Goal: Information Seeking & Learning: Learn about a topic

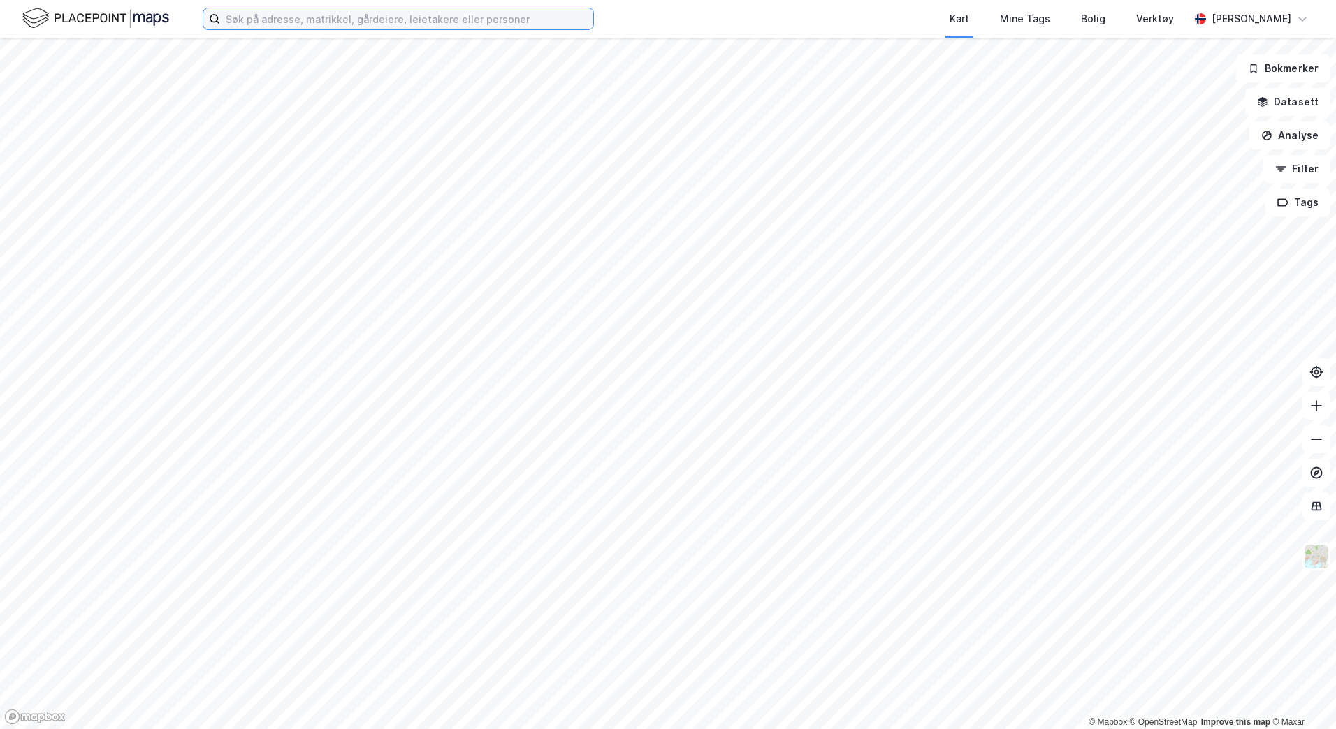
click at [495, 20] on input at bounding box center [406, 18] width 373 height 21
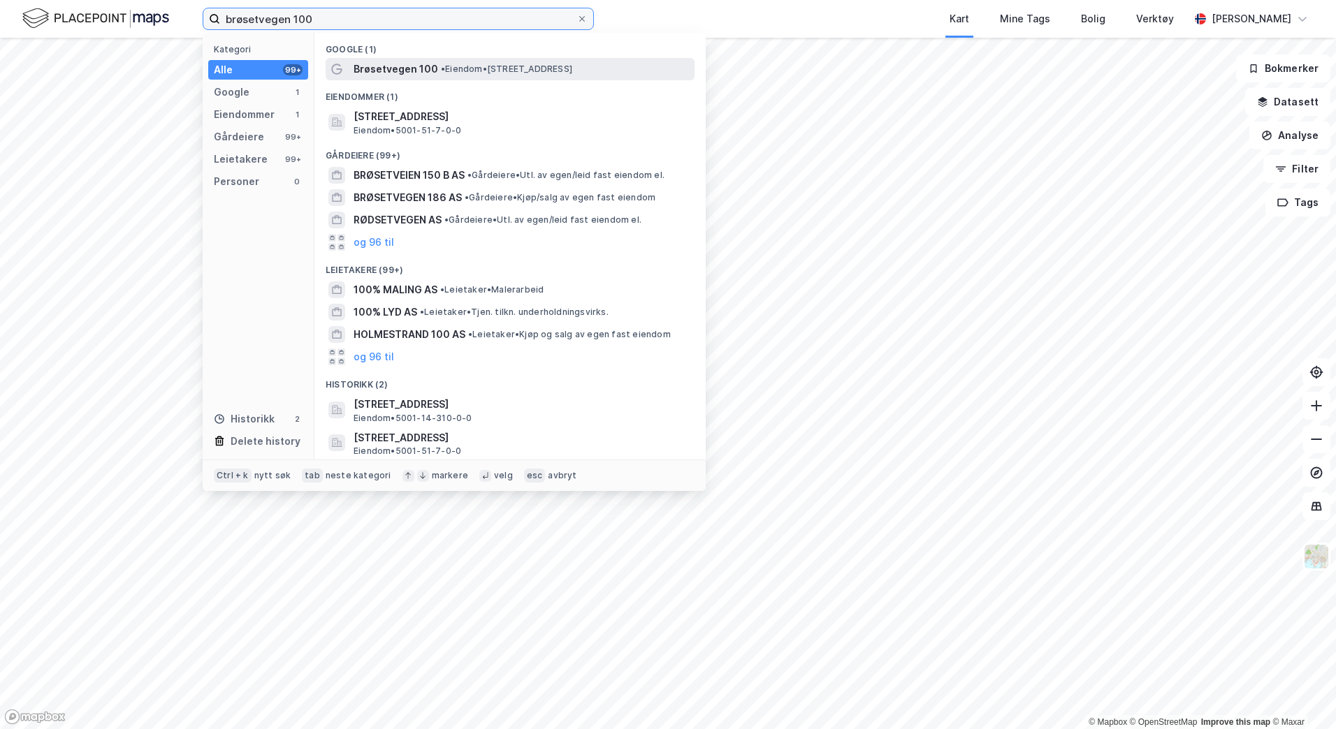
type input "brøsetvegen 100"
click at [391, 68] on span "Brøsetvegen 100" at bounding box center [396, 69] width 85 height 17
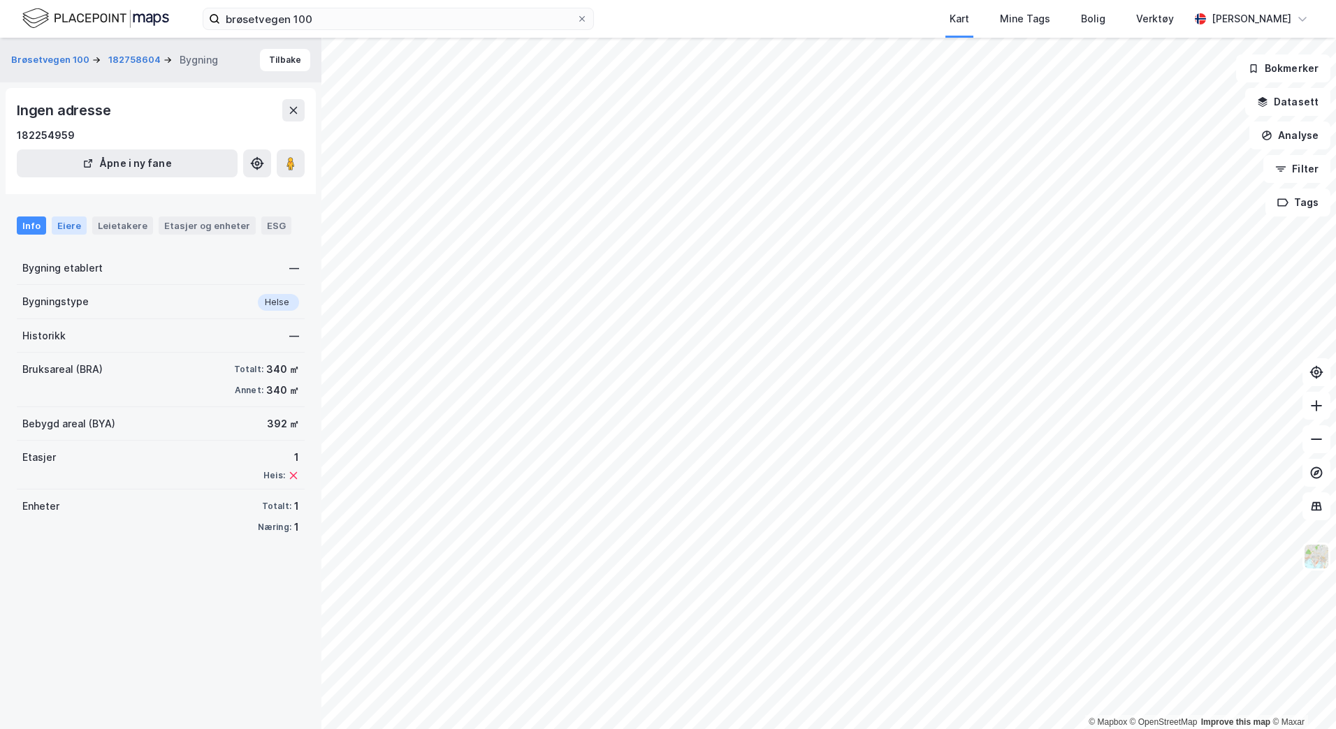
click at [68, 223] on div "Eiere" at bounding box center [69, 226] width 35 height 18
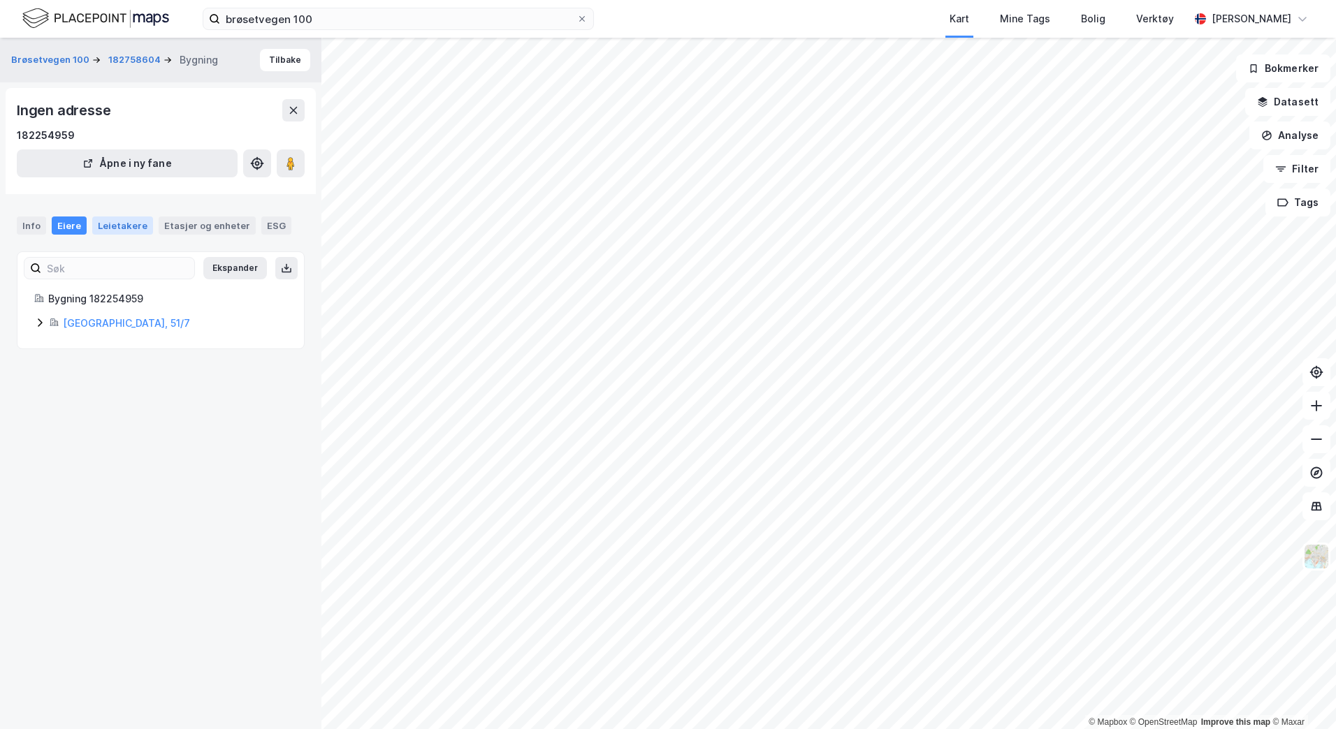
click at [141, 222] on div "Leietakere" at bounding box center [122, 226] width 61 height 18
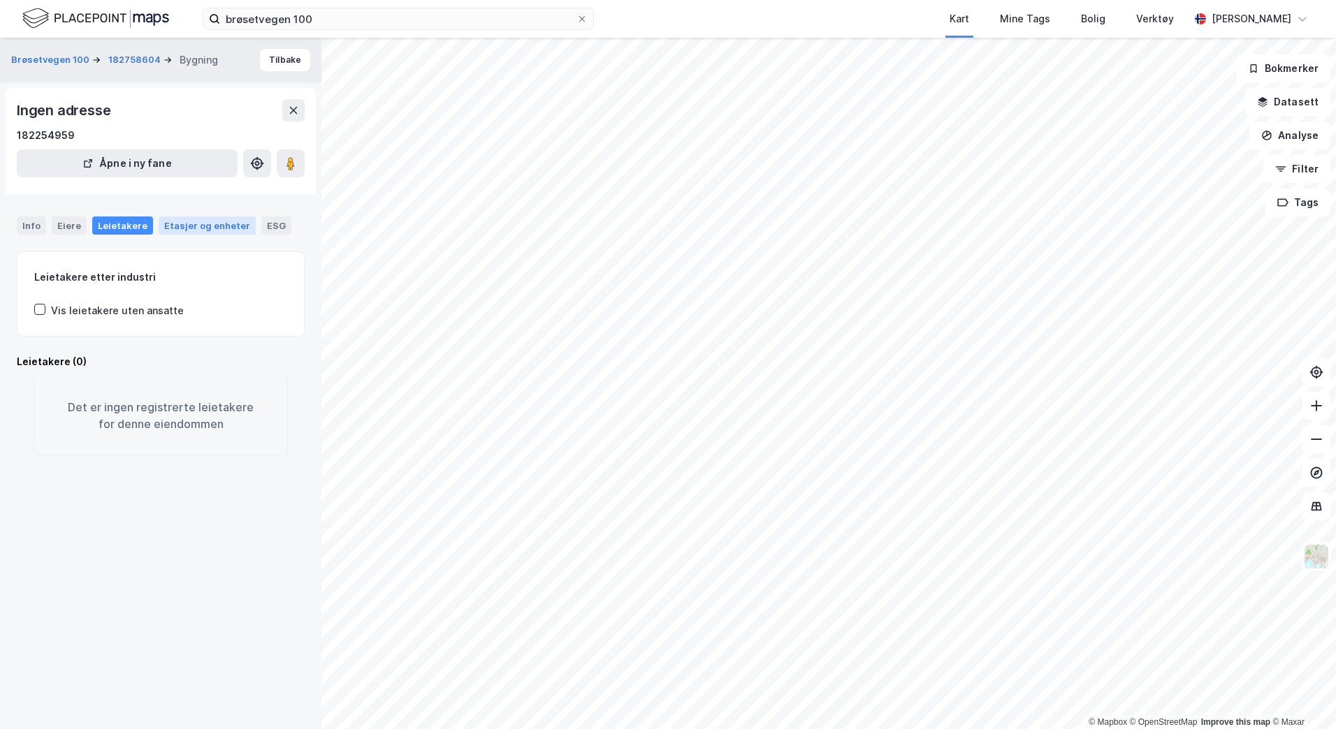
click at [195, 221] on div "Etasjer og enheter" at bounding box center [207, 225] width 86 height 13
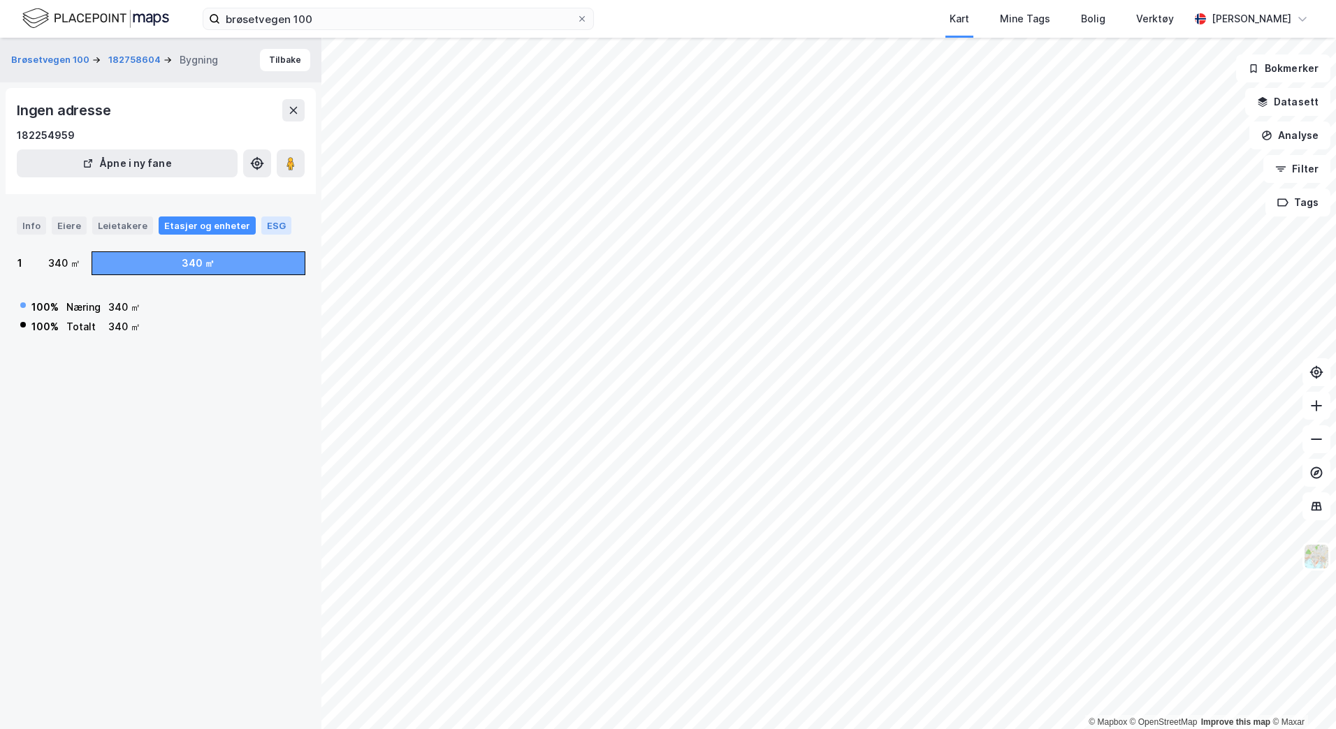
click at [276, 229] on div "ESG" at bounding box center [276, 226] width 30 height 18
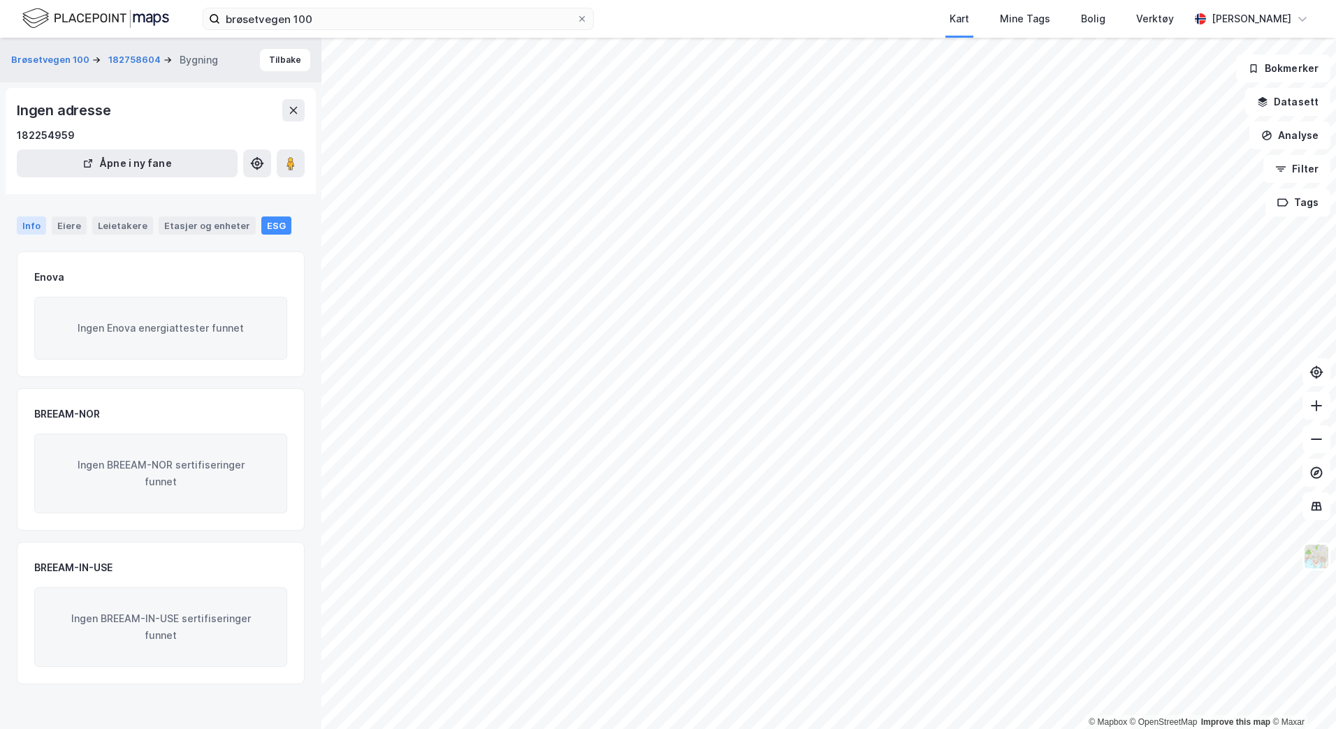
click at [28, 228] on div "Info" at bounding box center [31, 226] width 29 height 18
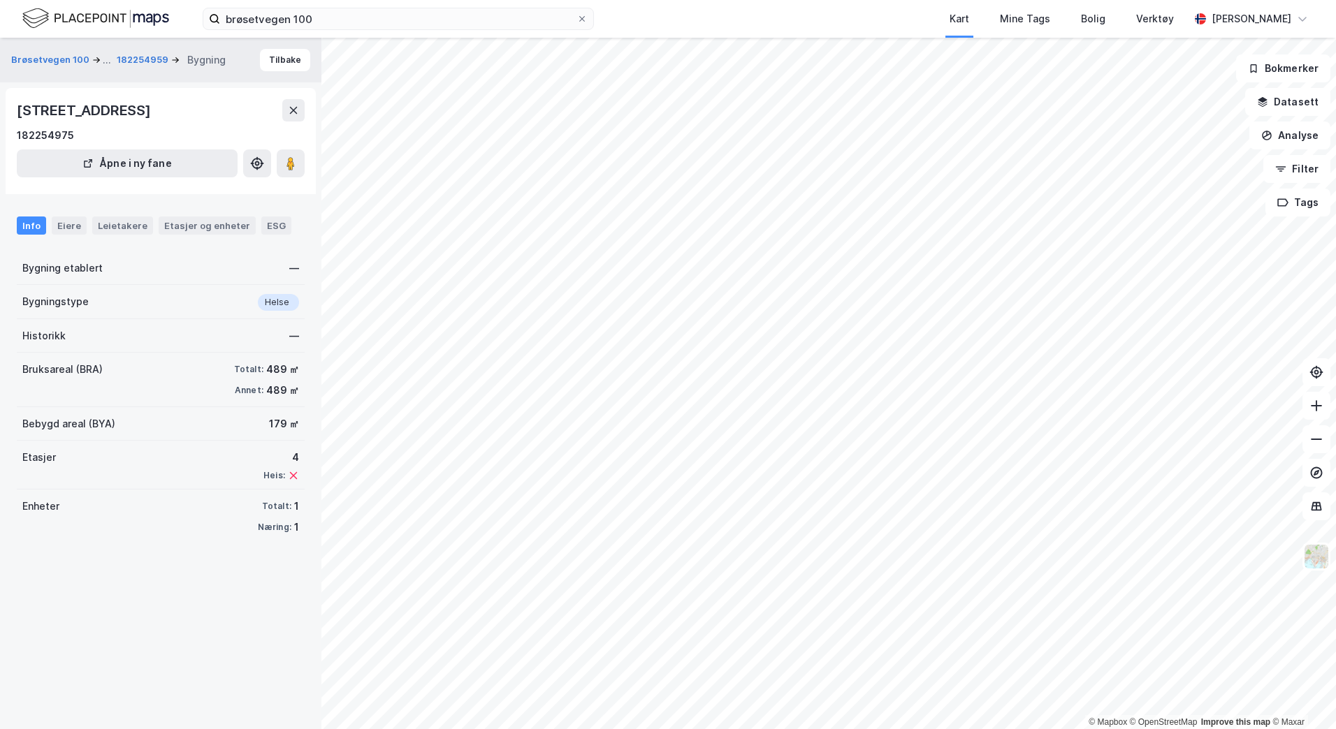
click at [258, 302] on div "Helse" at bounding box center [278, 302] width 41 height 17
click at [284, 301] on div "Helse" at bounding box center [278, 302] width 41 height 17
